Goal: Information Seeking & Learning: Learn about a topic

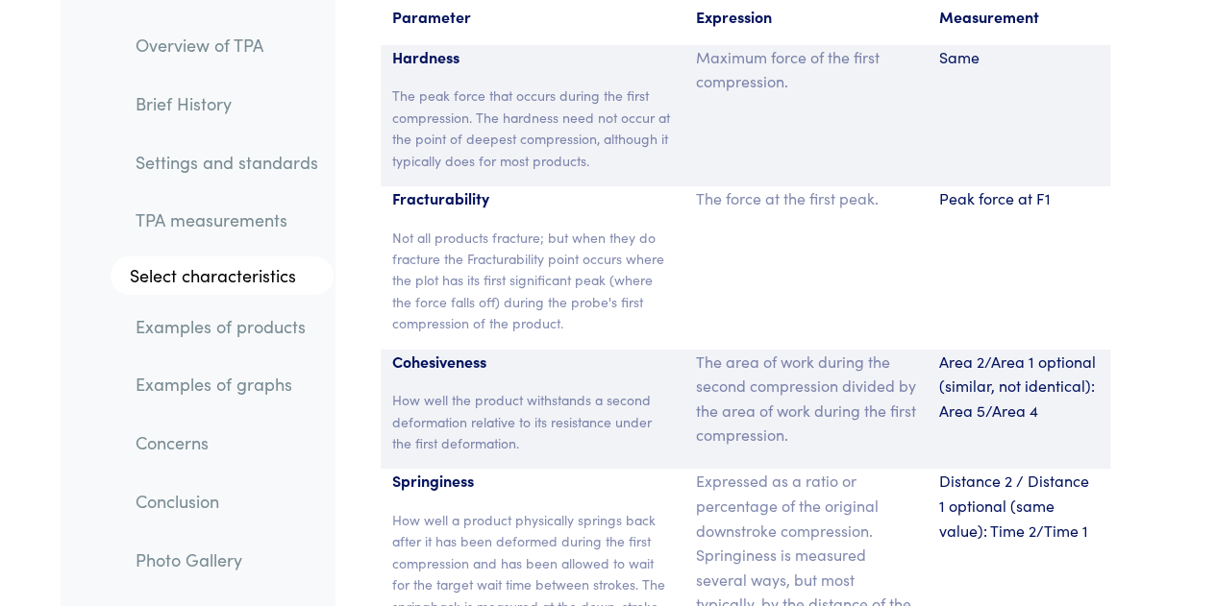
scroll to position [14375, 0]
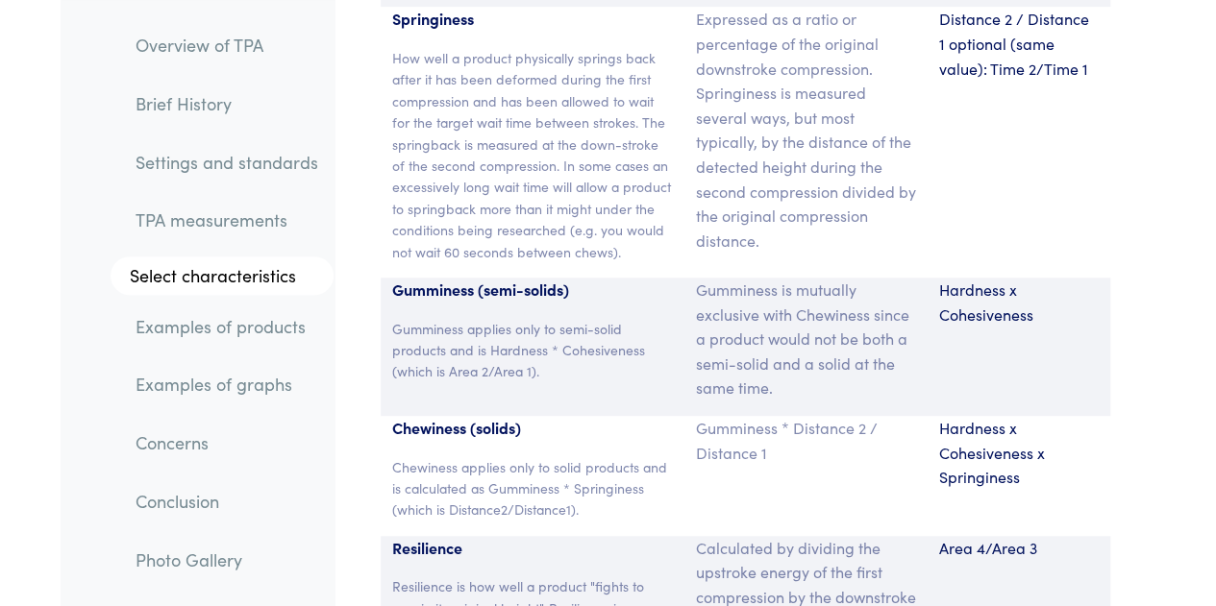
scroll to position [14937, 0]
click at [655, 278] on div "Gumminess (semi-solids) Gumminess applies only to semi-solid products and is Ha…" at bounding box center [533, 347] width 304 height 138
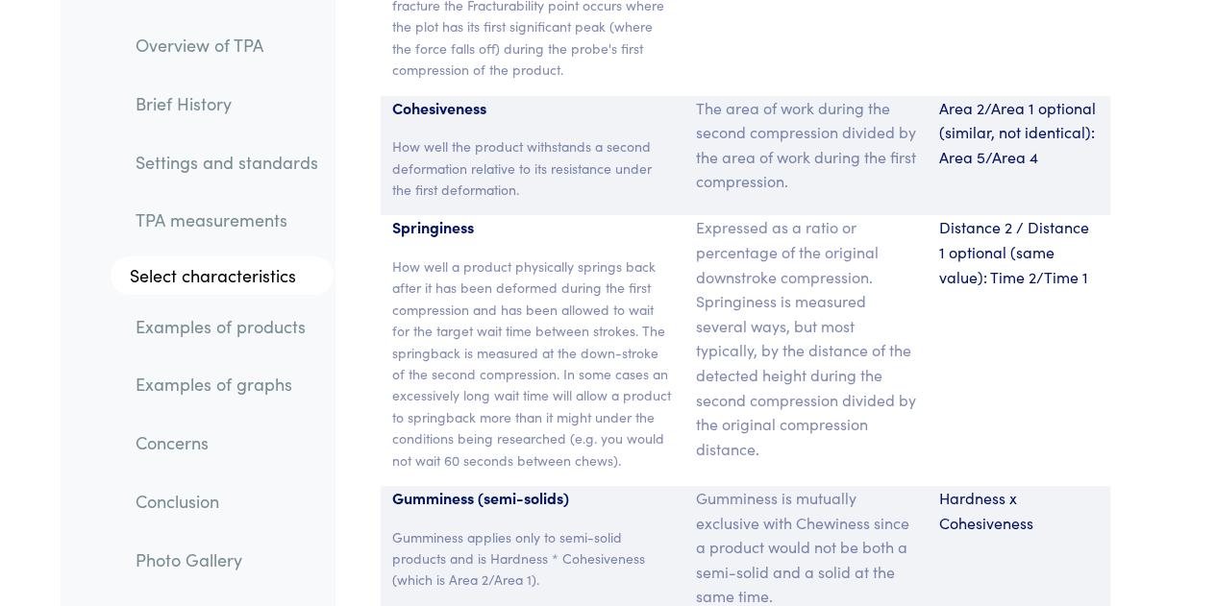
scroll to position [14729, 0]
click at [661, 280] on p "How well a product physically springs back after it has been deformed during th…" at bounding box center [532, 362] width 281 height 215
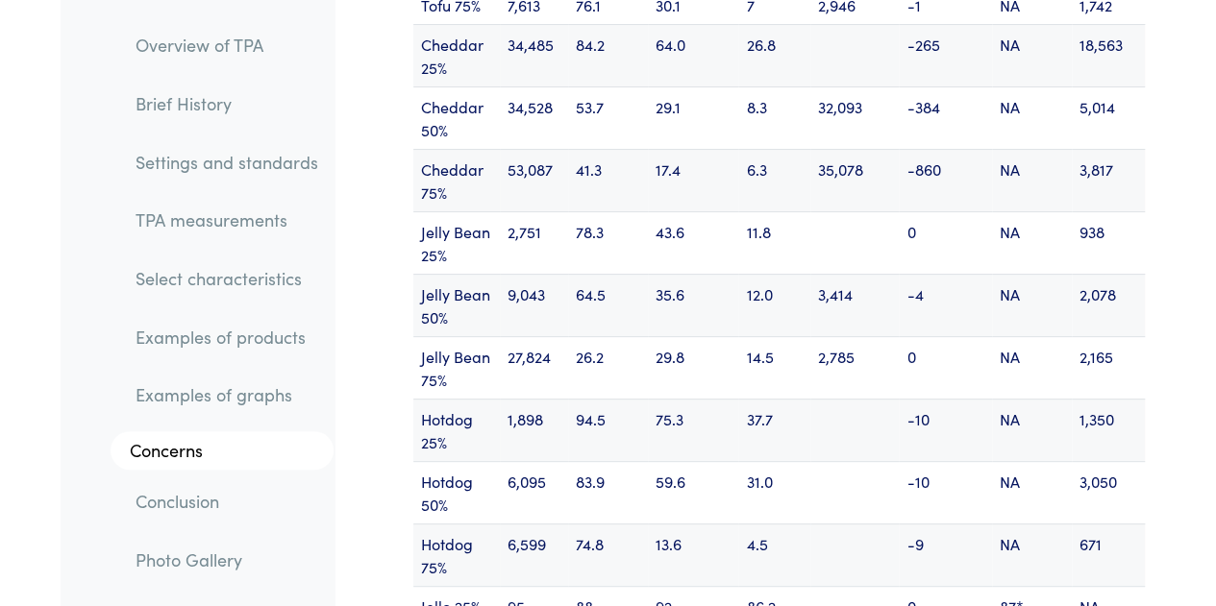
scroll to position [25848, 0]
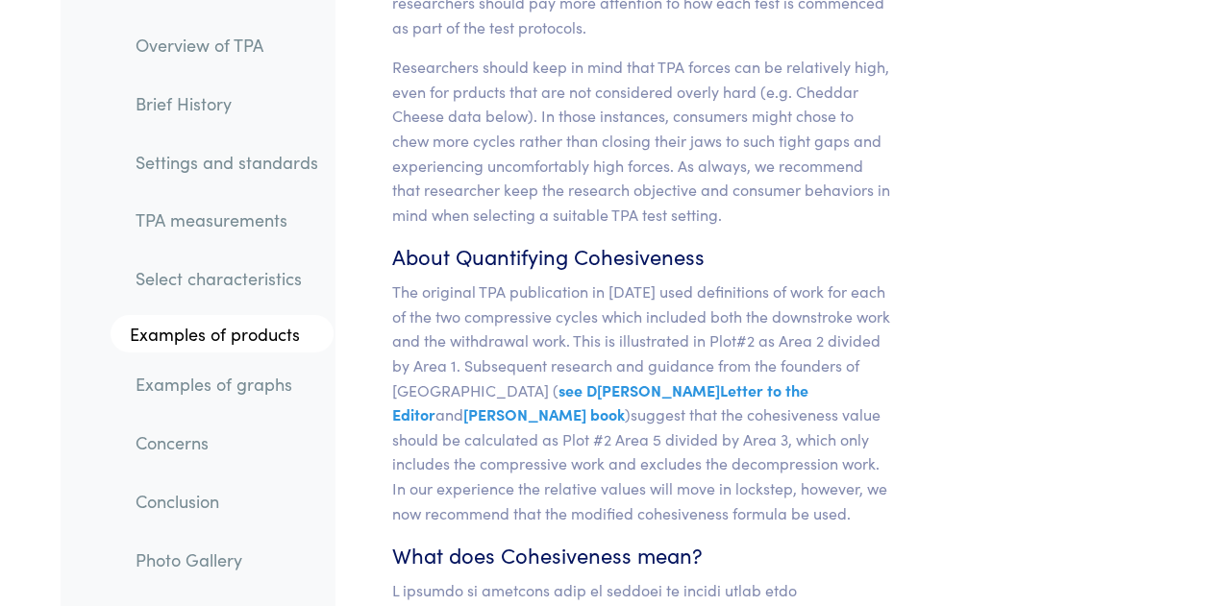
scroll to position [18867, 0]
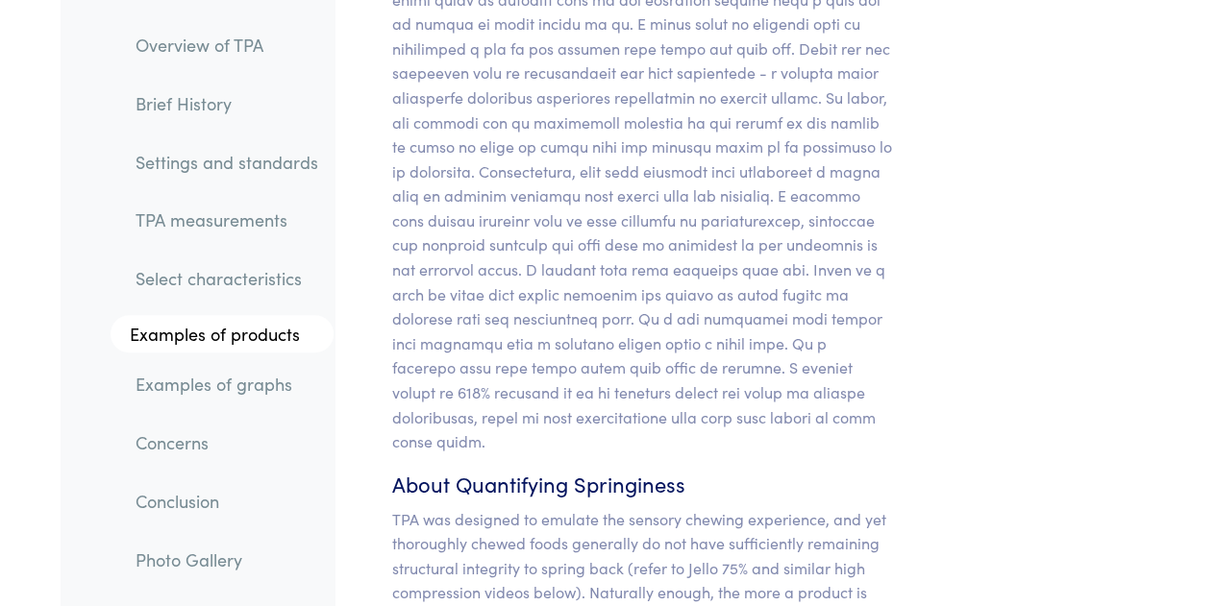
scroll to position [18928, 0]
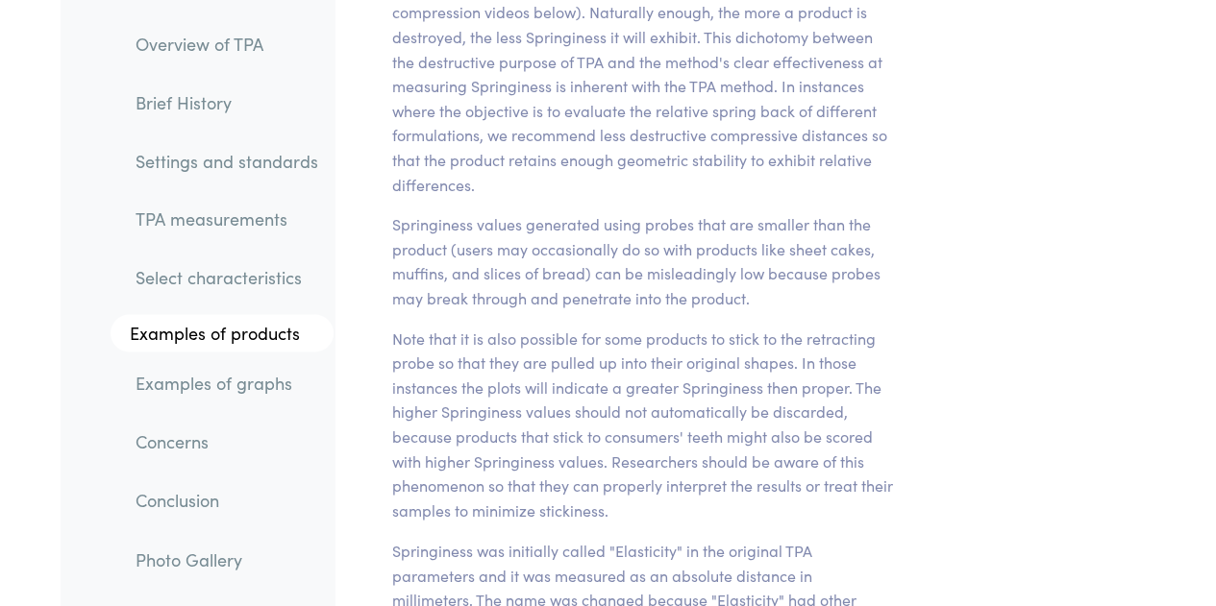
scroll to position [19509, 0]
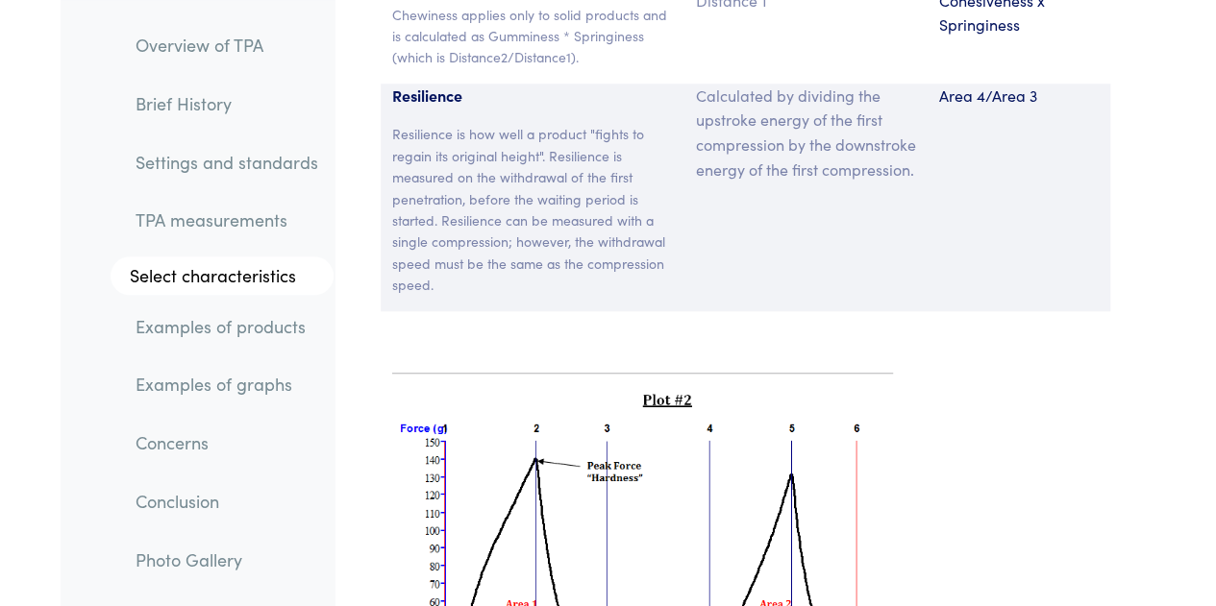
scroll to position [15509, 0]
